Goal: Find specific page/section: Find specific page/section

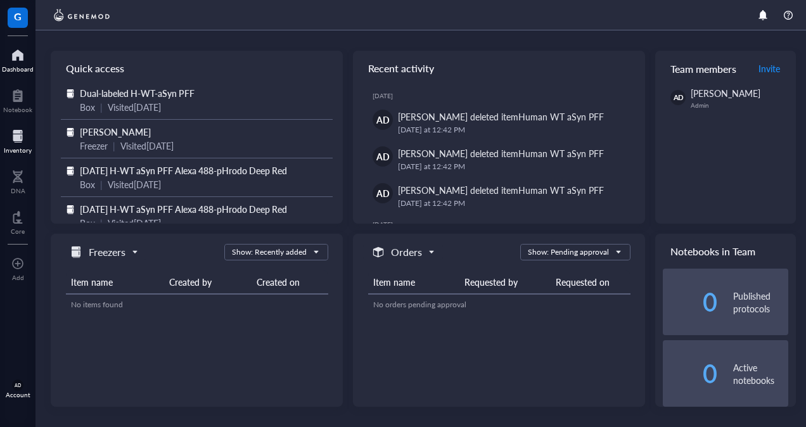
click at [16, 146] on div "Inventory" at bounding box center [18, 150] width 28 height 8
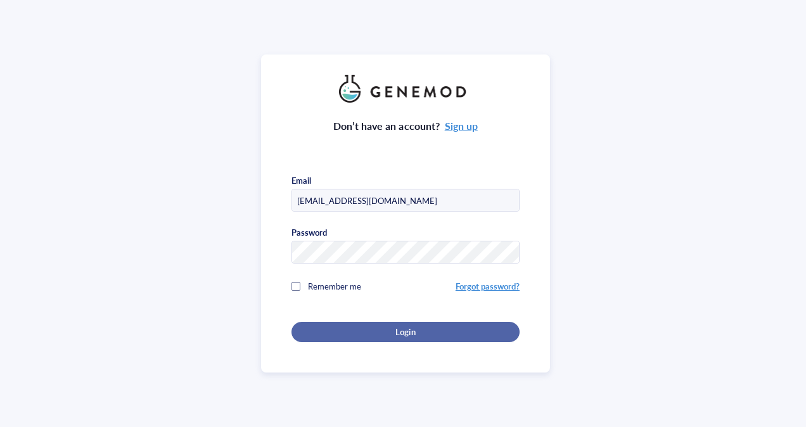
click at [403, 332] on span "Login" at bounding box center [405, 331] width 20 height 11
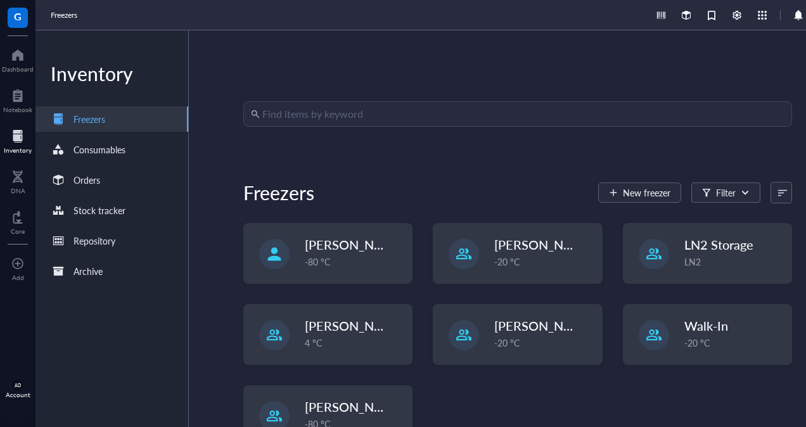
click at [361, 113] on input "search" at bounding box center [523, 114] width 522 height 24
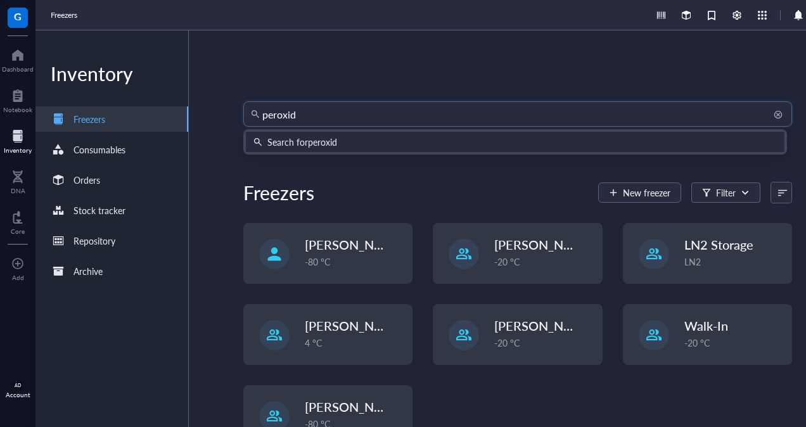
type input "peroxide"
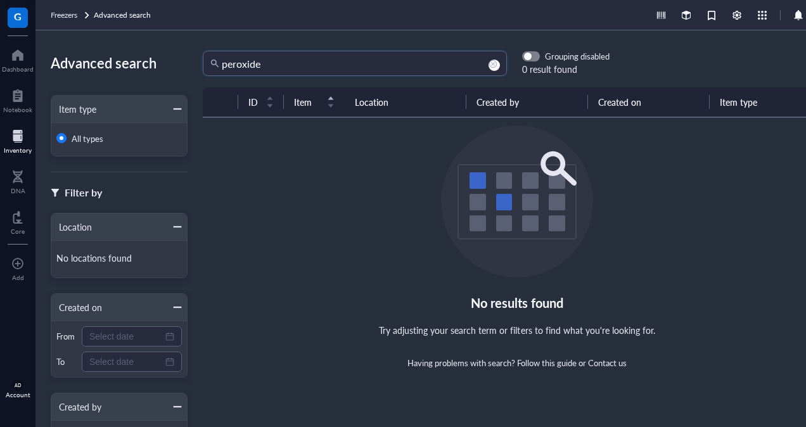
drag, startPoint x: 286, startPoint y: 67, endPoint x: 125, endPoint y: 71, distance: 161.6
click at [125, 71] on div "Advanced search Item type All types Filter by Location No locations found Creat…" at bounding box center [440, 228] width 811 height 397
type input "hydrogen"
